Goal: Check status

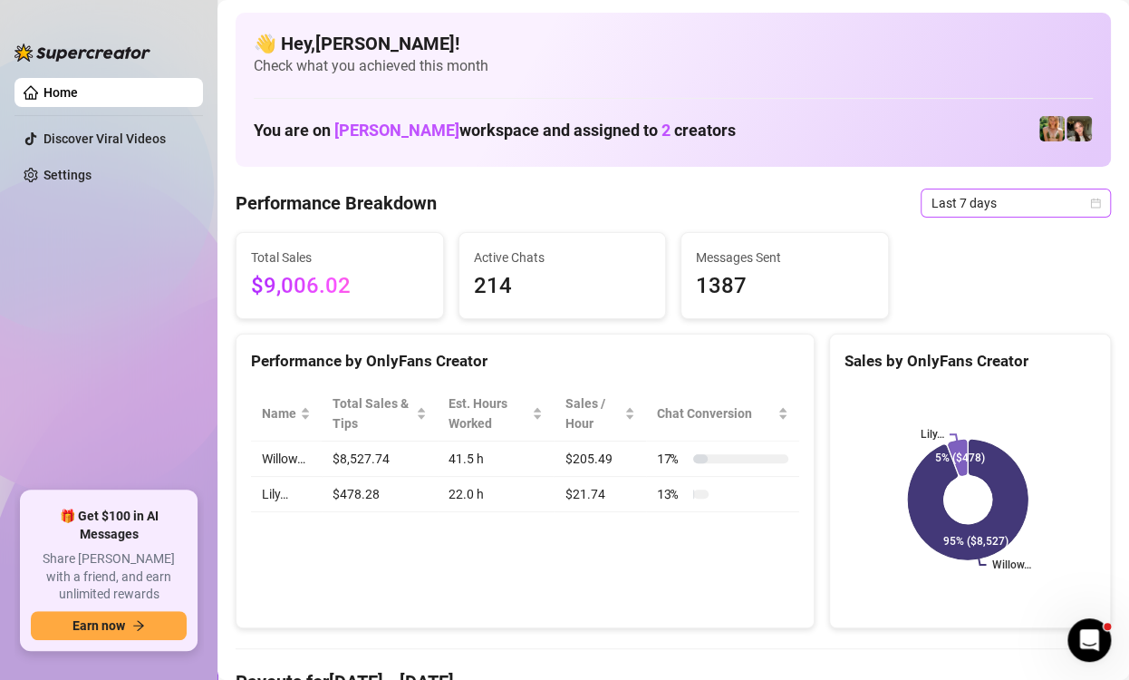
click at [1090, 202] on icon "calendar" at bounding box center [1095, 203] width 11 height 11
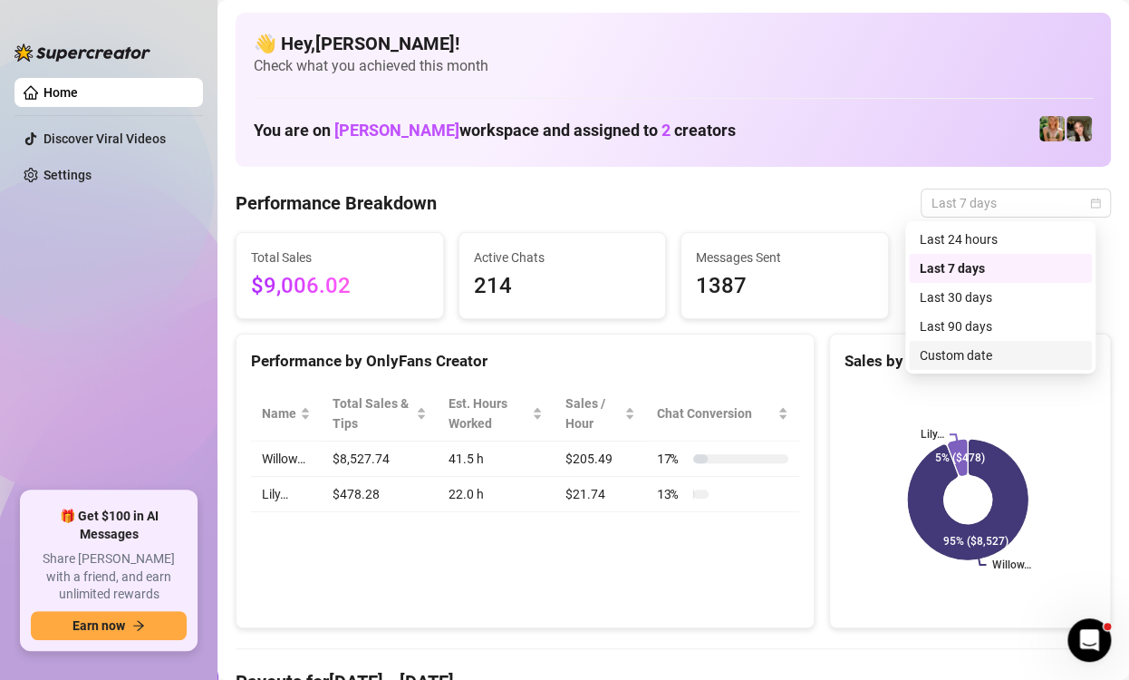
click at [975, 354] on div "Custom date" at bounding box center [1000, 355] width 161 height 20
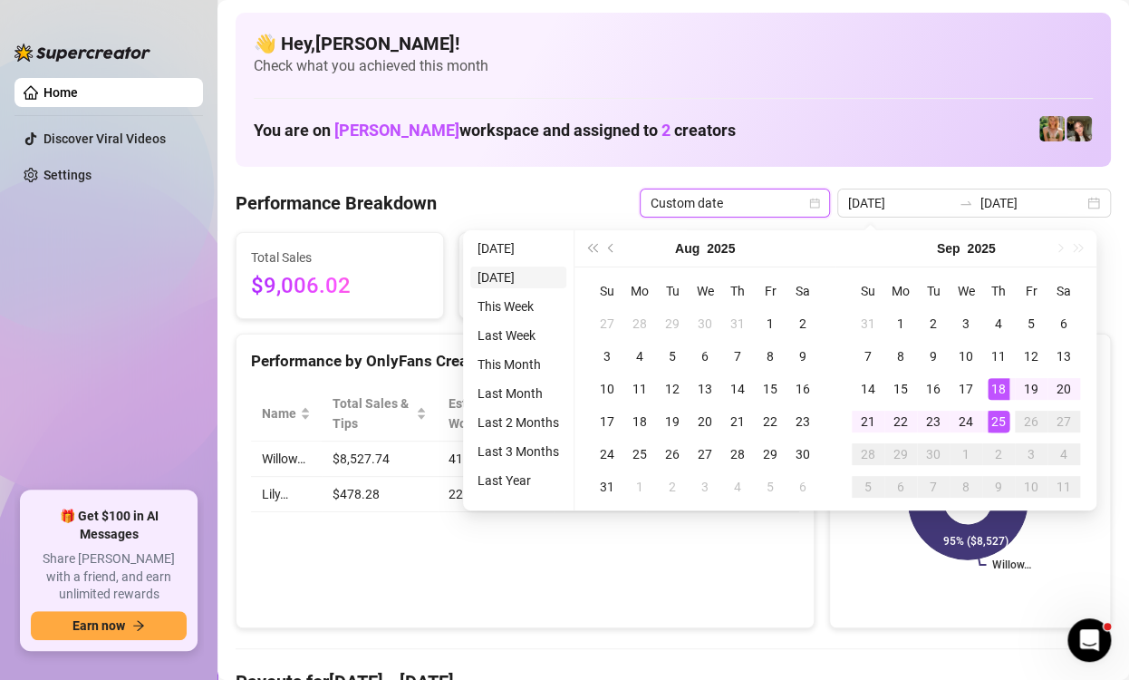
type input "[DATE]"
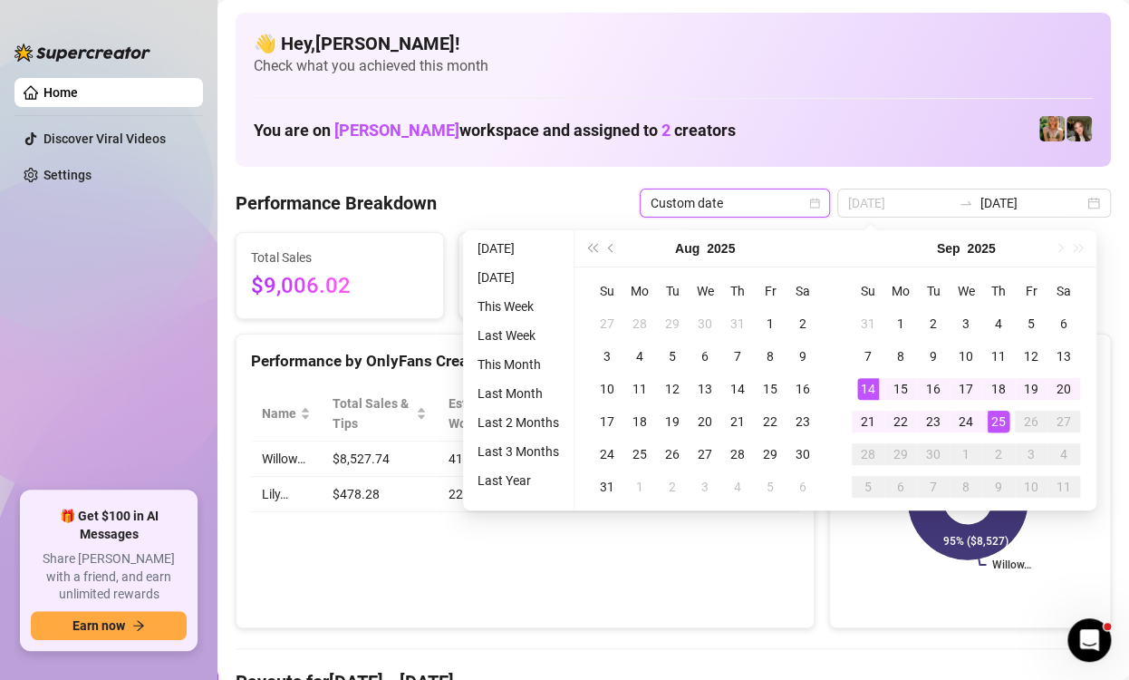
click at [877, 392] on div "14" at bounding box center [869, 389] width 22 height 22
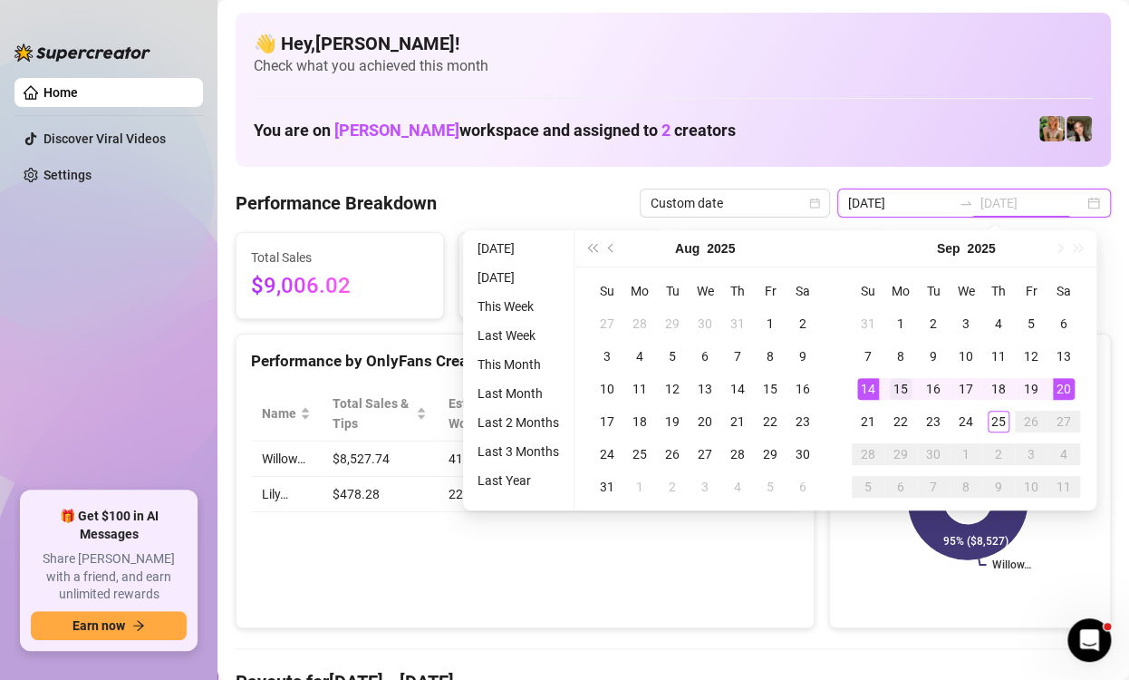
type input "[DATE]"
click at [904, 389] on div "15" at bounding box center [901, 389] width 22 height 22
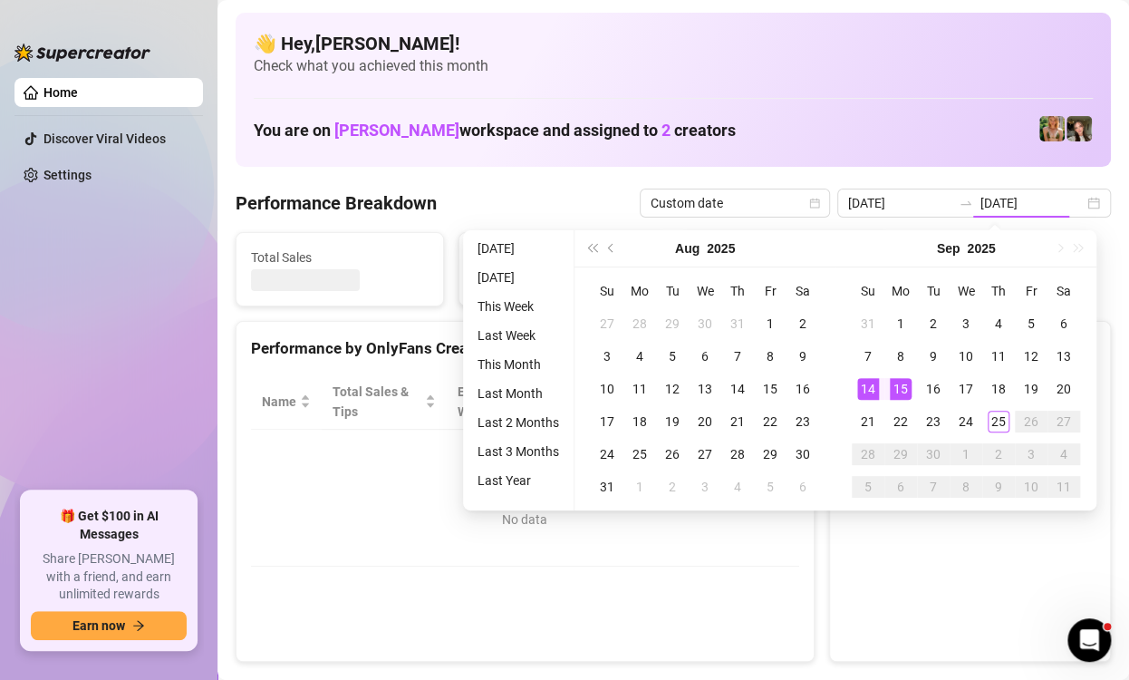
type input "[DATE]"
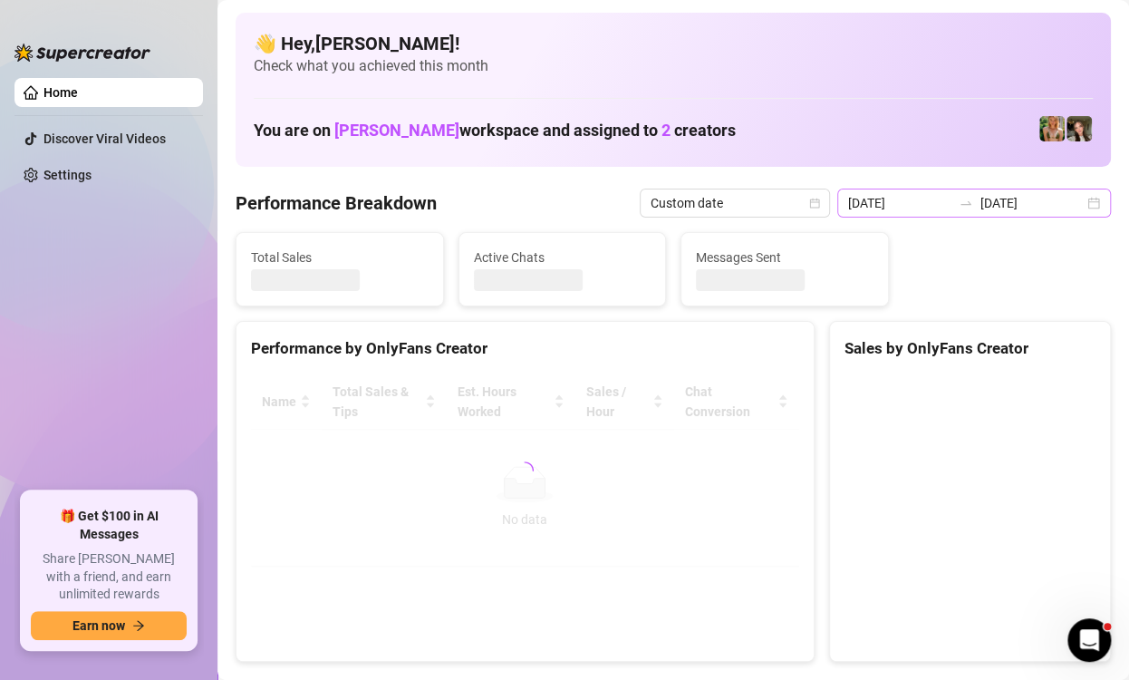
click at [1075, 209] on div "[DATE] [DATE]" at bounding box center [975, 203] width 274 height 29
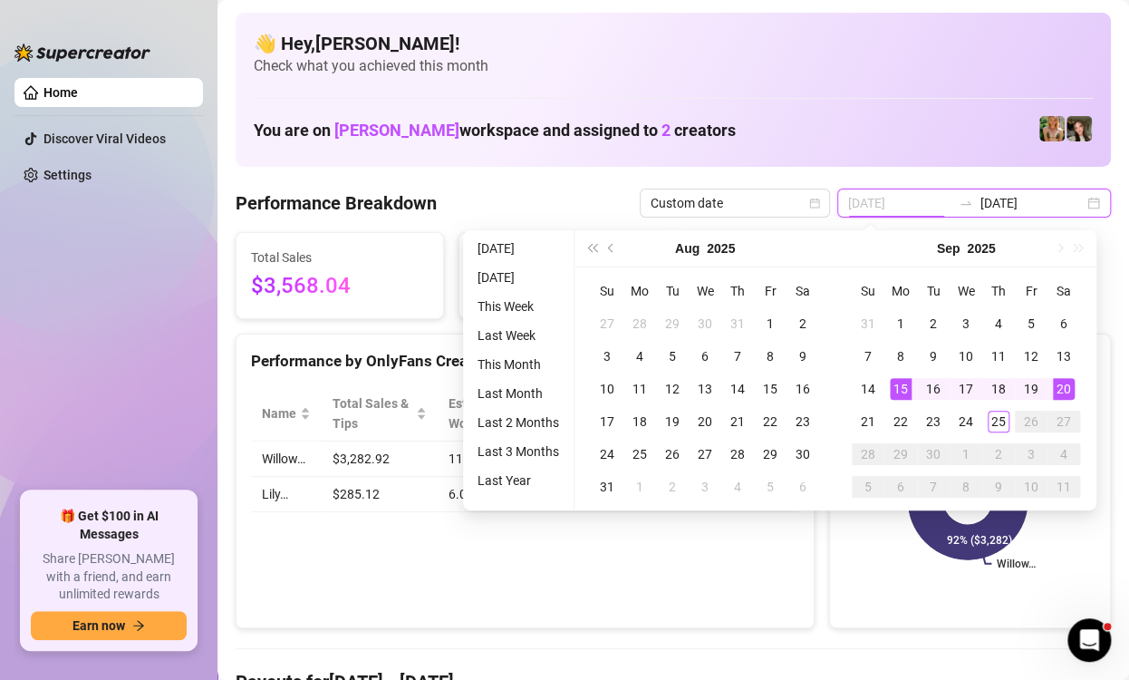
type input "[DATE]"
click at [1071, 388] on div "20" at bounding box center [1064, 389] width 22 height 22
type input "[DATE]"
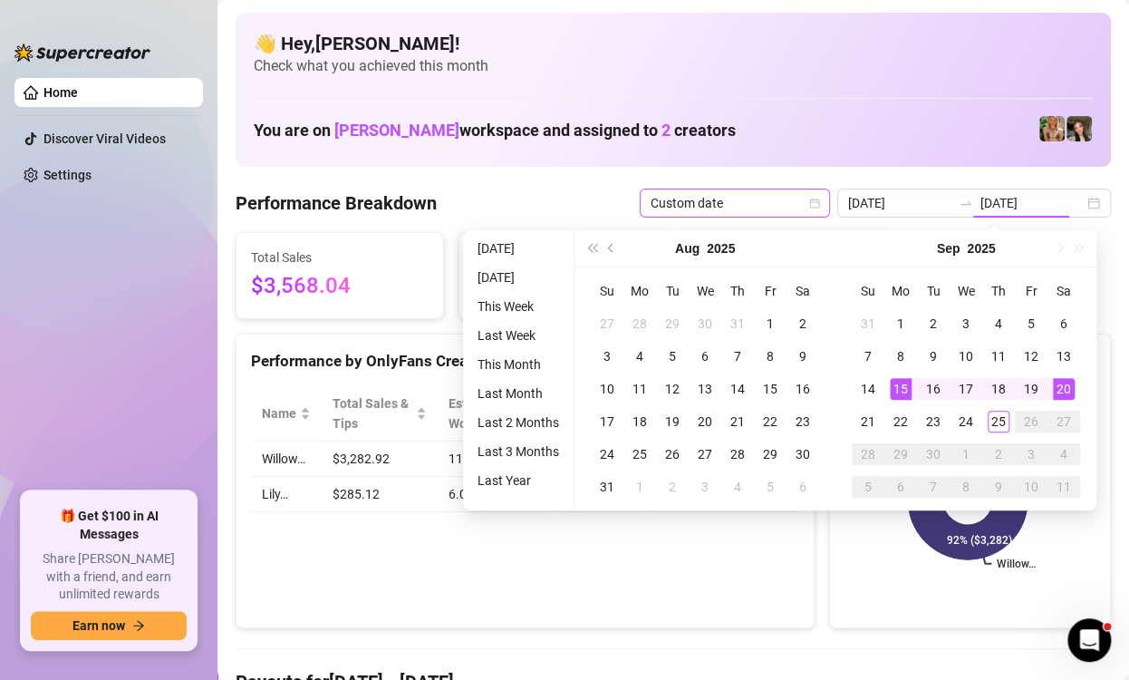
type input "[DATE]"
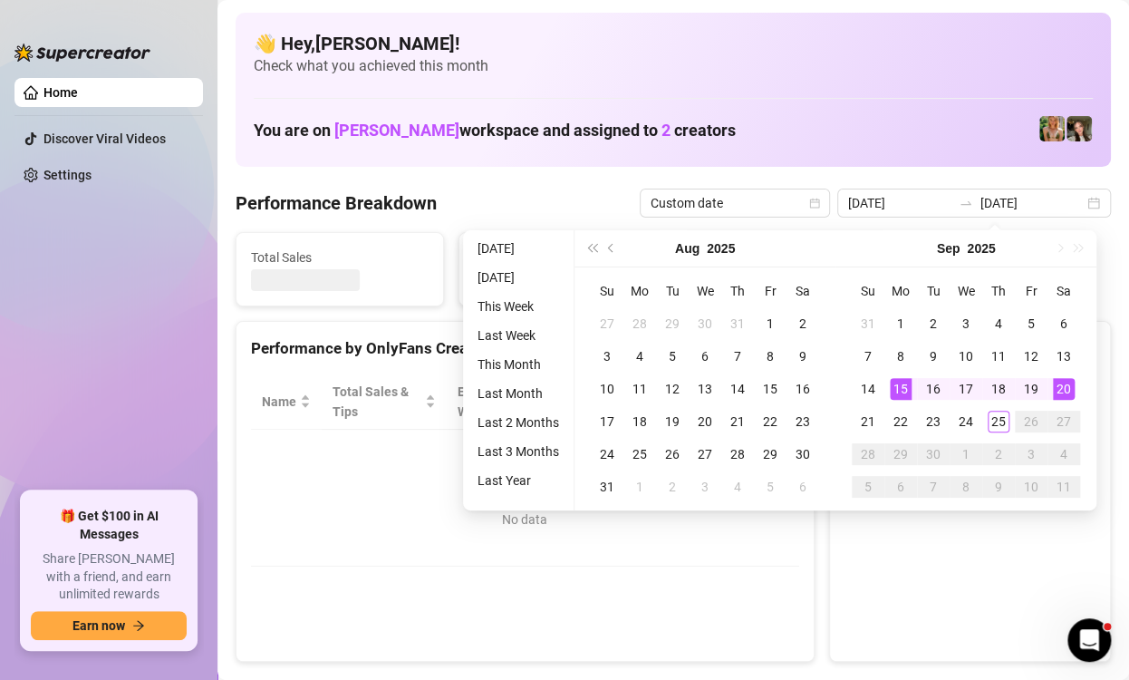
type input "[DATE]"
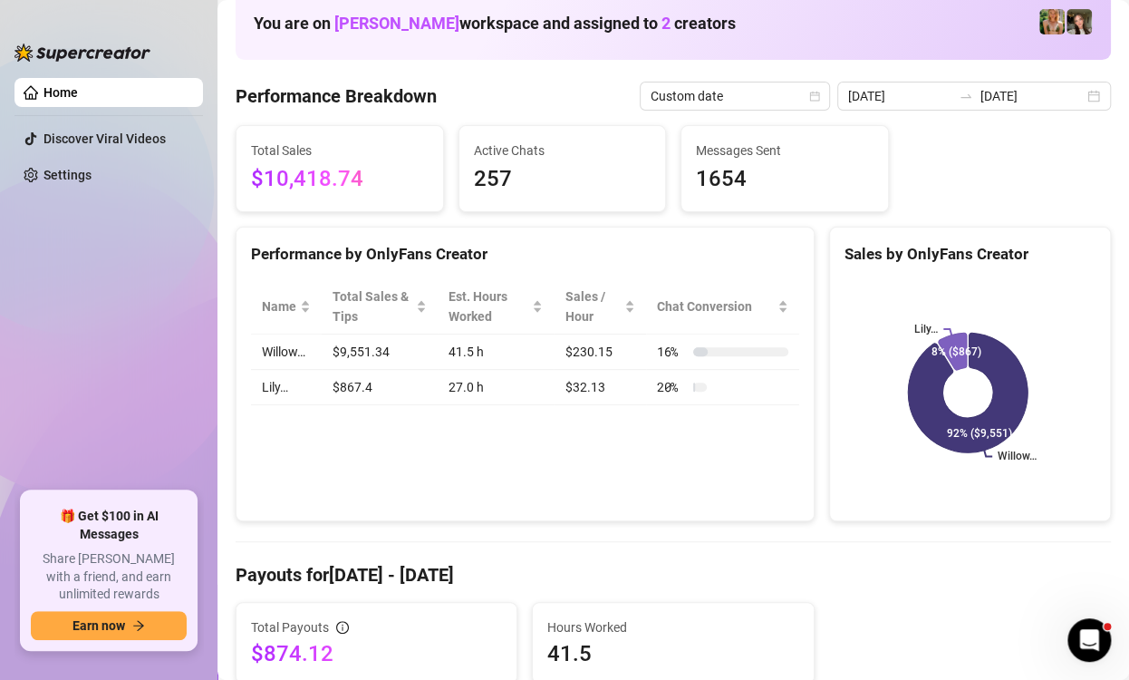
scroll to position [363, 0]
